Goal: Navigation & Orientation: Find specific page/section

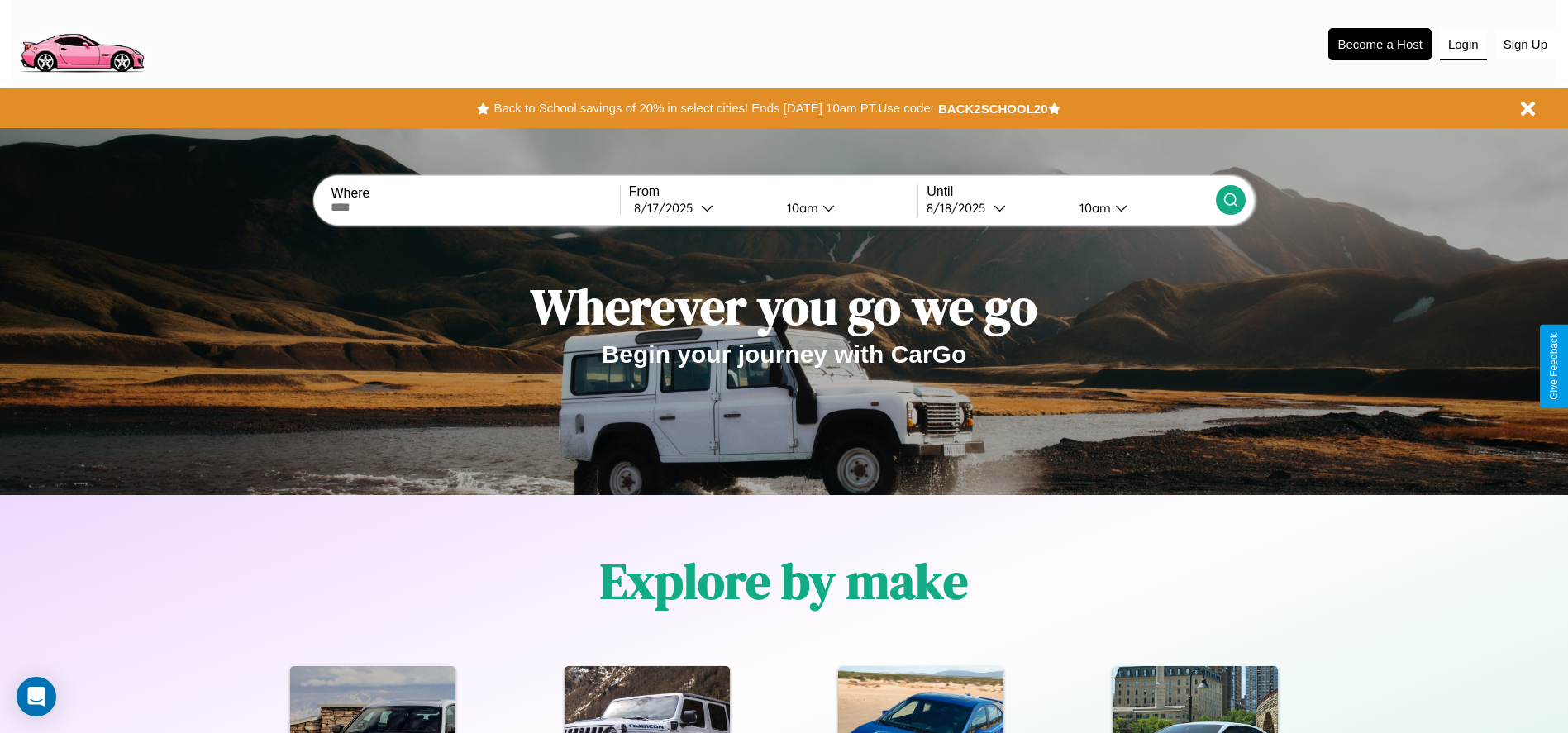
click at [1462, 44] on button "Login" at bounding box center [1463, 45] width 47 height 31
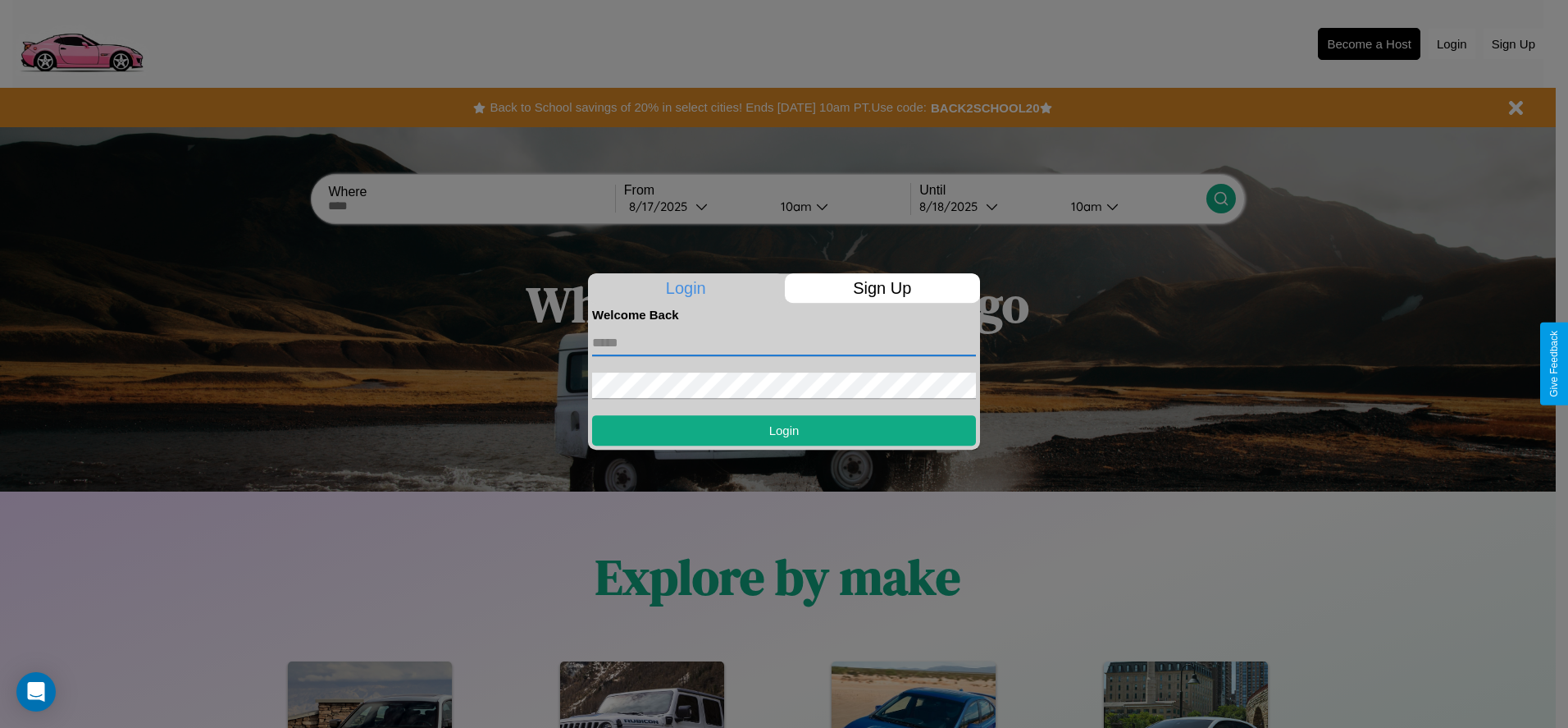
click at [784, 342] on input "text" at bounding box center [784, 343] width 384 height 26
type input "**********"
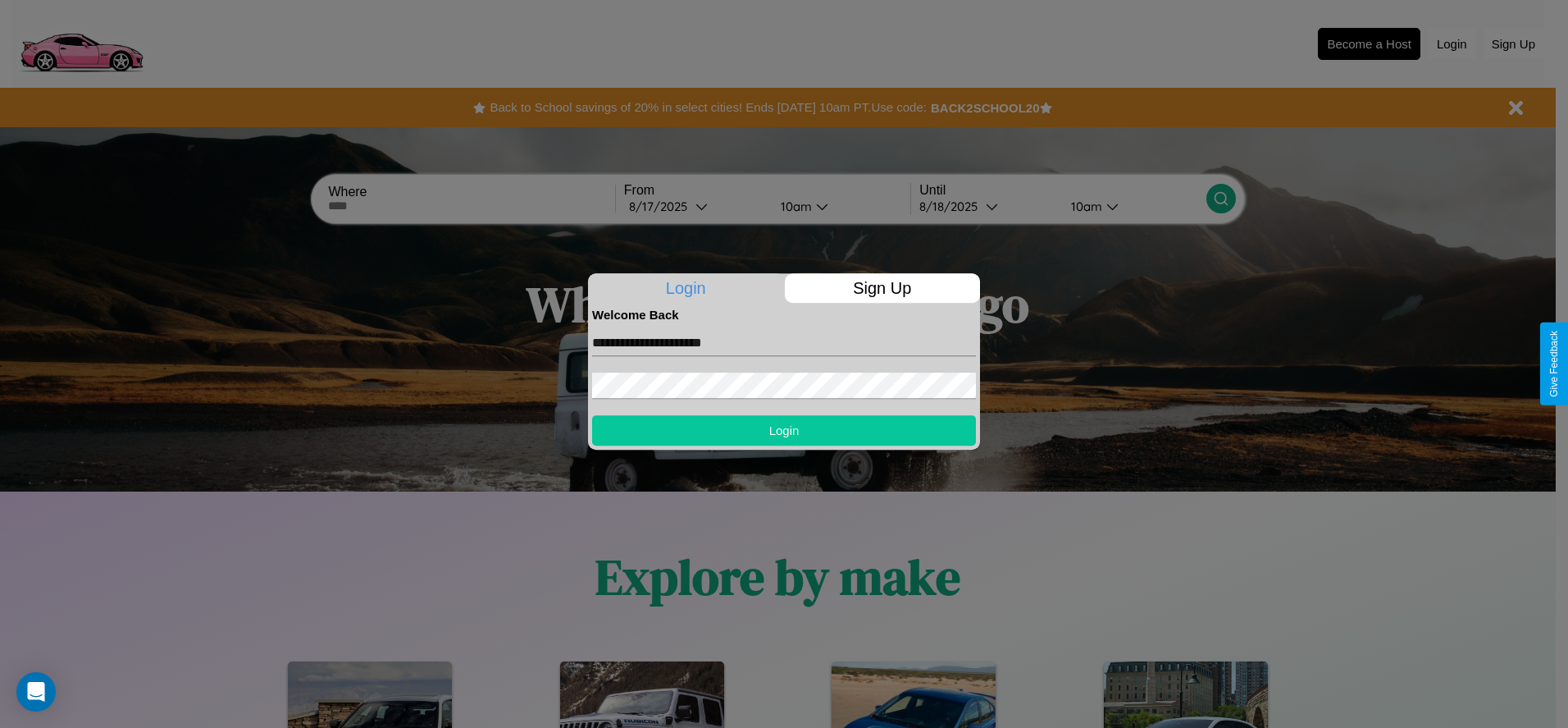
click at [784, 430] on button "Login" at bounding box center [784, 430] width 384 height 31
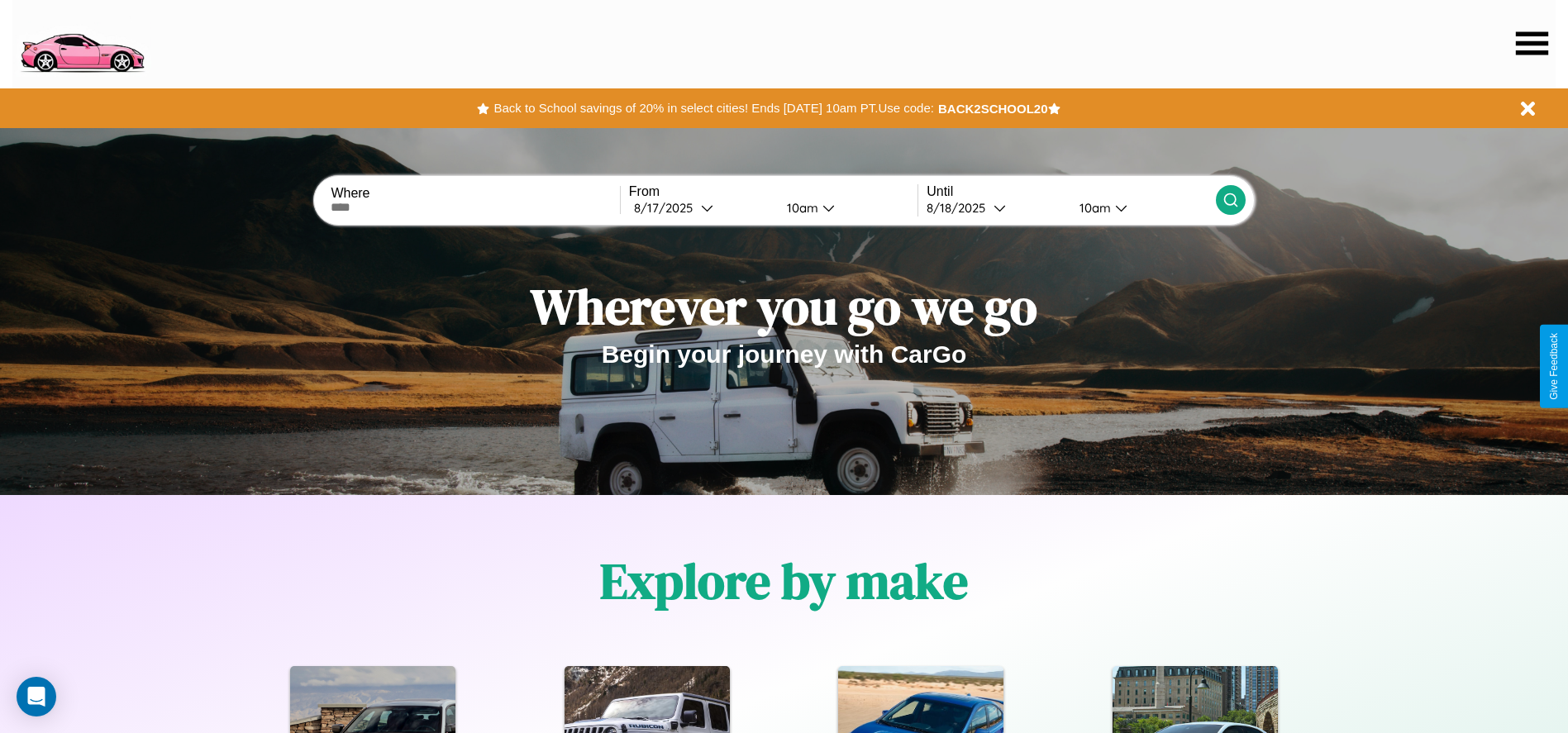
scroll to position [343, 0]
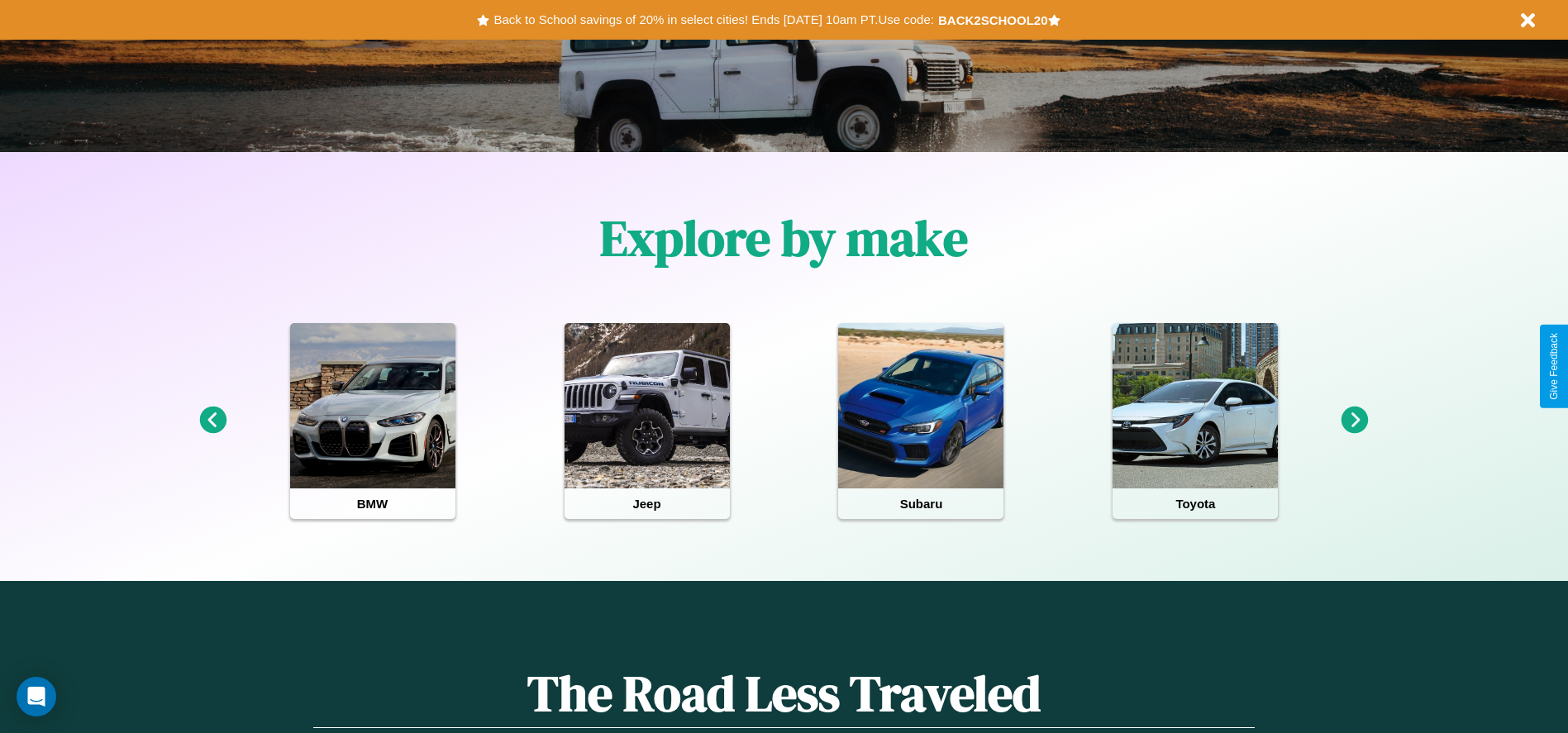
click at [1354, 421] on icon at bounding box center [1355, 420] width 27 height 27
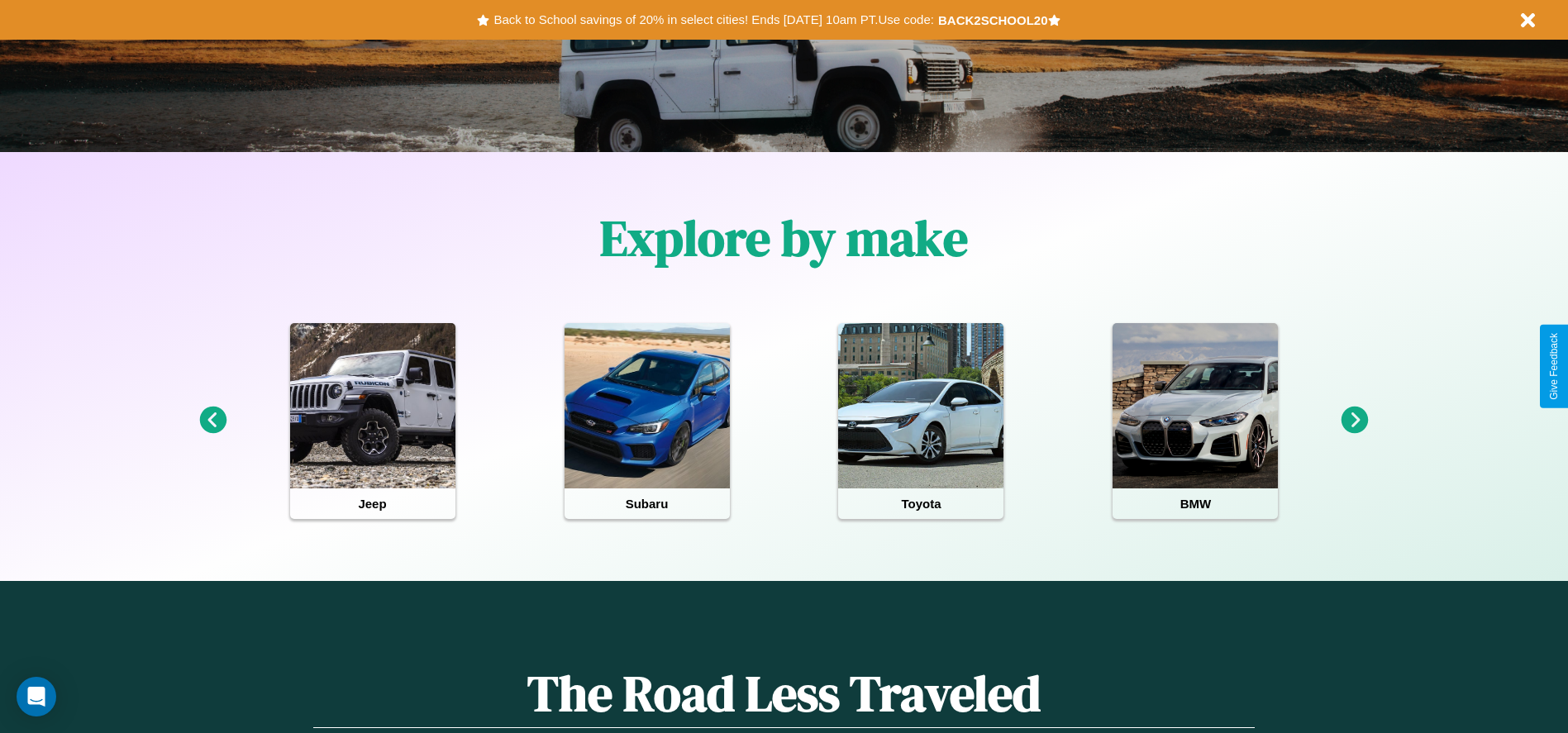
click at [1354, 421] on icon at bounding box center [1355, 420] width 27 height 27
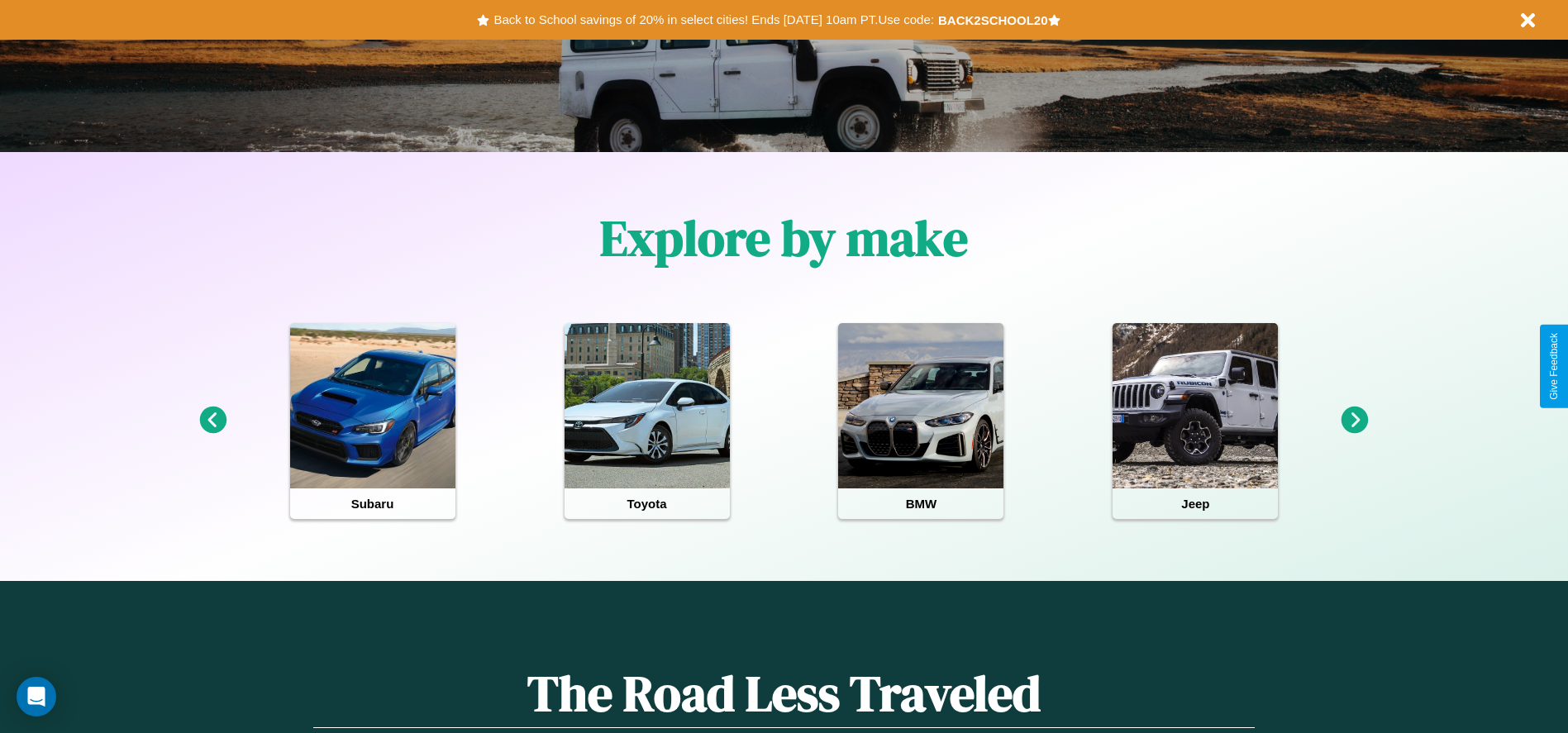
click at [212, 421] on icon at bounding box center [213, 420] width 27 height 27
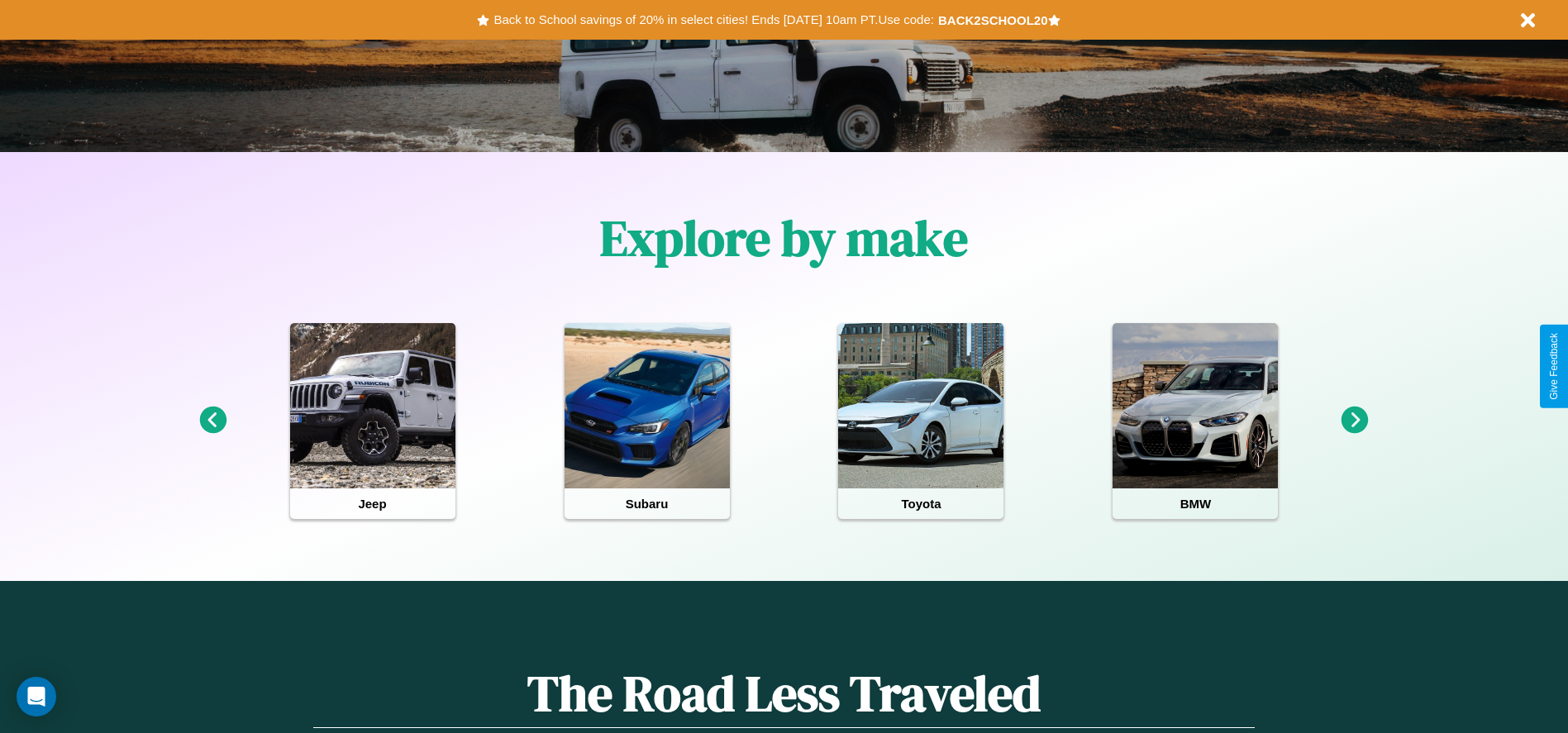
click at [1354, 421] on icon at bounding box center [1355, 420] width 27 height 27
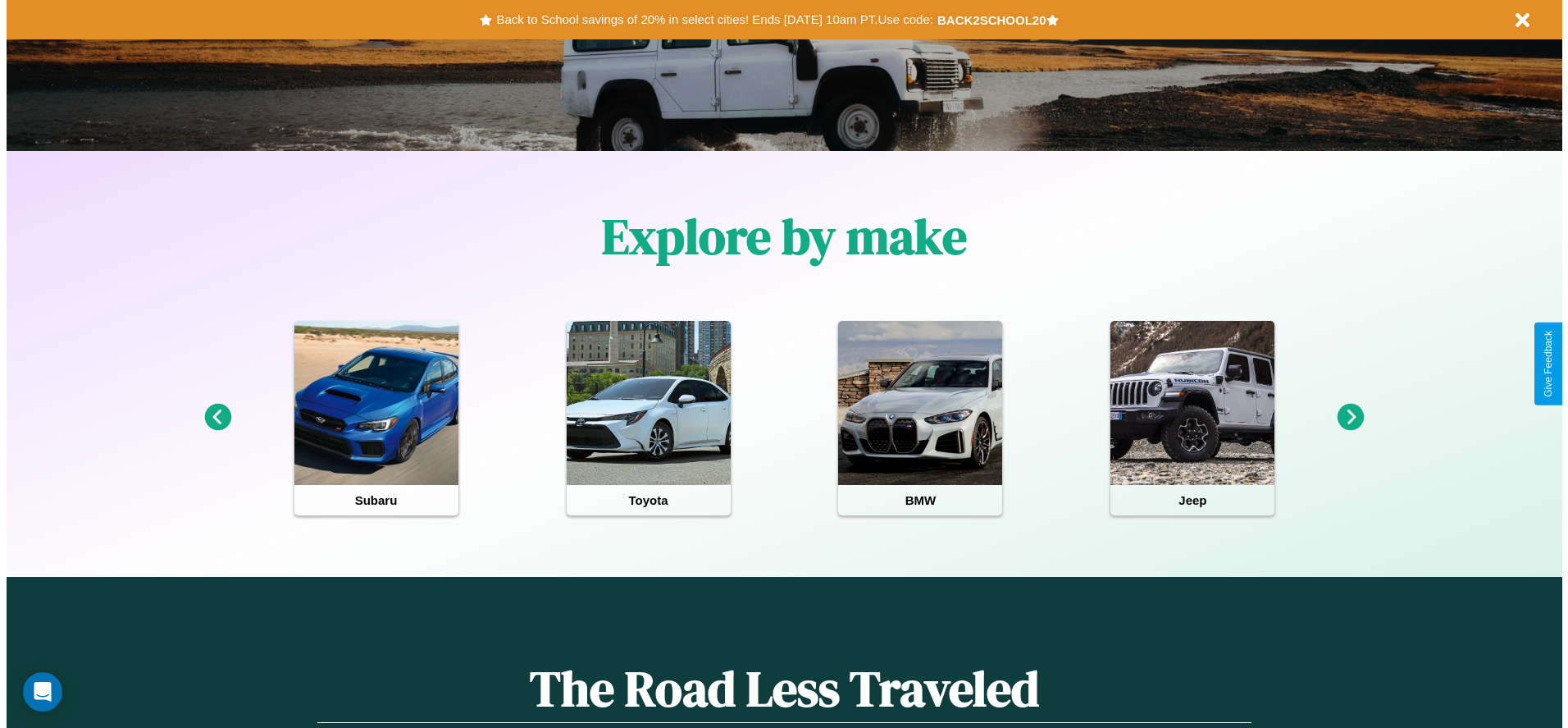
scroll to position [0, 0]
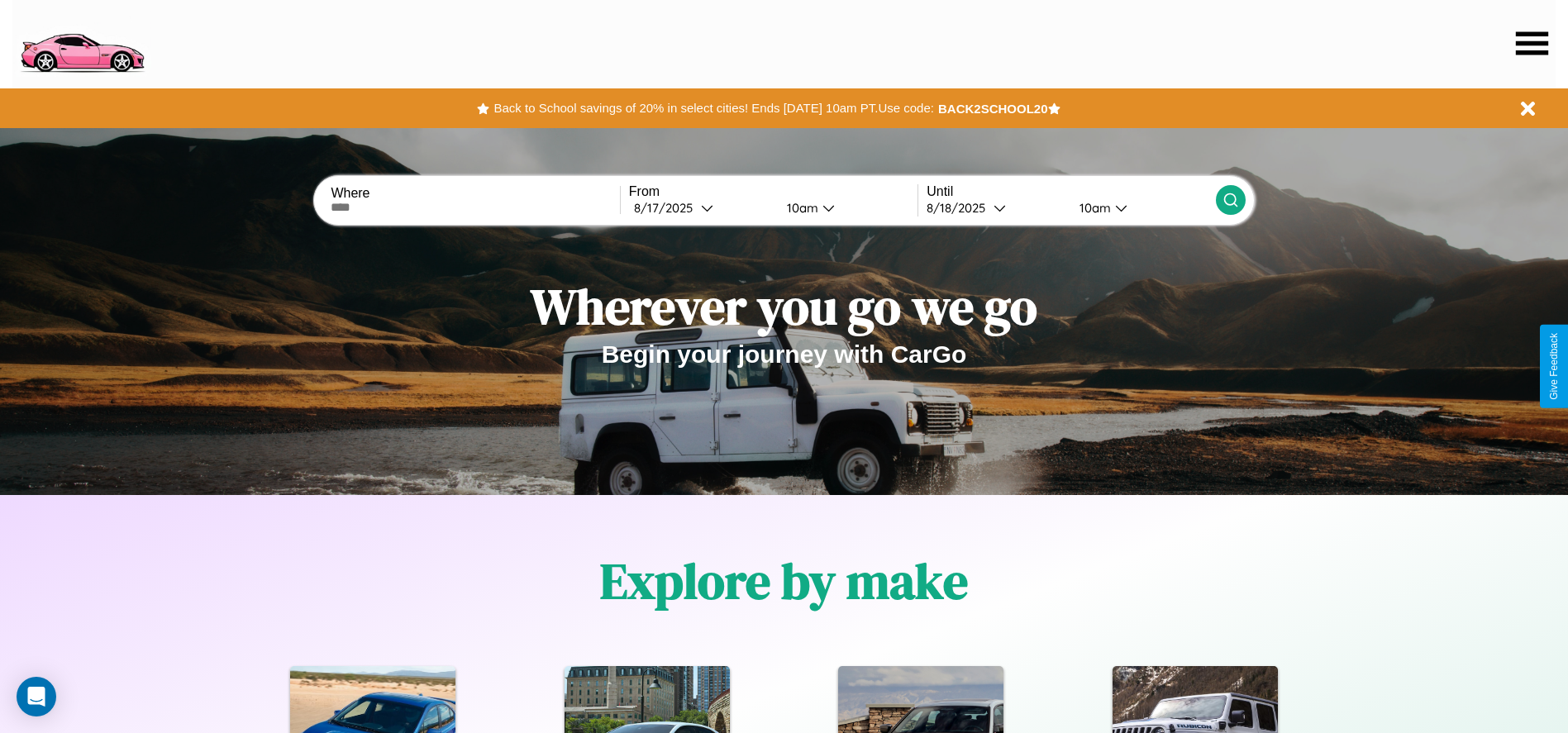
click at [1532, 43] on icon at bounding box center [1531, 42] width 32 height 23
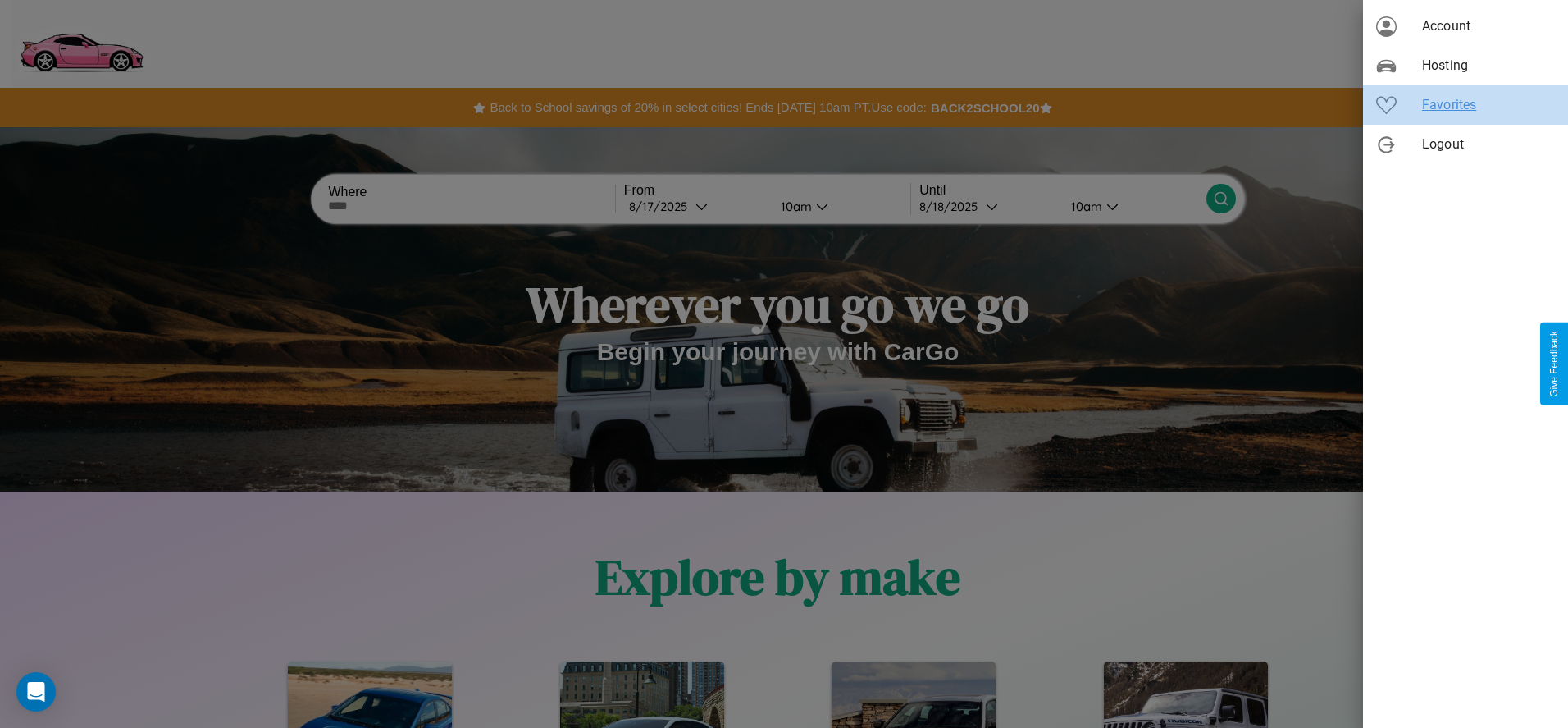
click at [1466, 105] on span "Favorites" at bounding box center [1488, 105] width 133 height 20
